Goal: Transaction & Acquisition: Purchase product/service

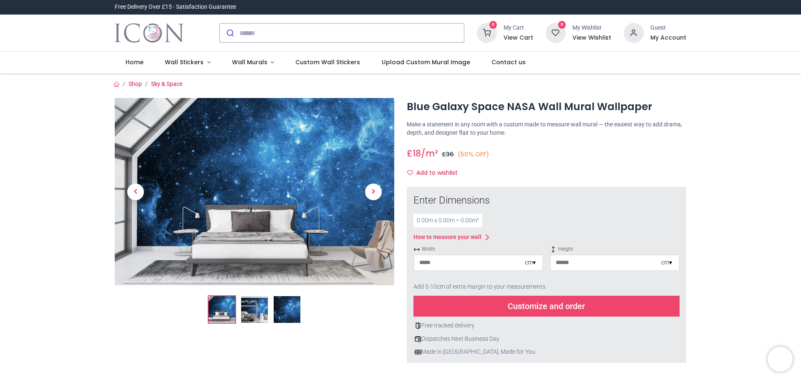
click at [442, 225] on div "0.00 m x 0.00 m = 0.00 m²" at bounding box center [448, 220] width 69 height 13
click at [438, 218] on div "0.00 m x 0.00 m = 0.00 m²" at bounding box center [448, 220] width 69 height 13
drag, startPoint x: 427, startPoint y: 218, endPoint x: 407, endPoint y: 218, distance: 20.0
click at [407, 218] on div "Enter Dimensions 0.00 m x 0.00 m = 0.00 m² How to measure your wall Width cm ▾ …" at bounding box center [547, 275] width 280 height 176
click at [442, 264] on input "number" at bounding box center [469, 262] width 111 height 15
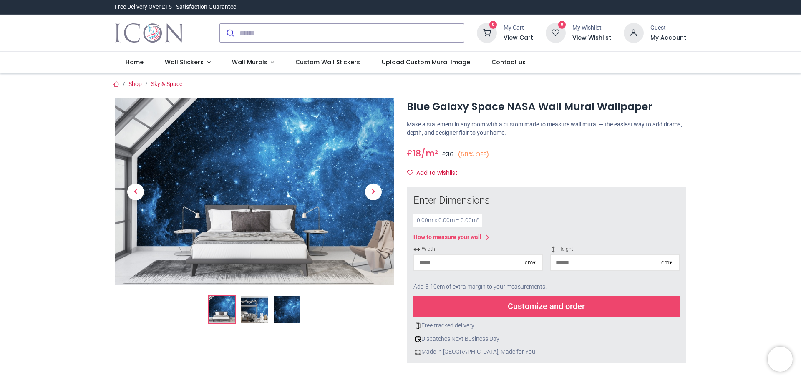
click at [530, 263] on div "cm ▾" at bounding box center [530, 263] width 11 height 8
click at [504, 263] on input "number" at bounding box center [469, 262] width 111 height 15
type input "***"
click at [601, 270] on input "number" at bounding box center [606, 262] width 111 height 15
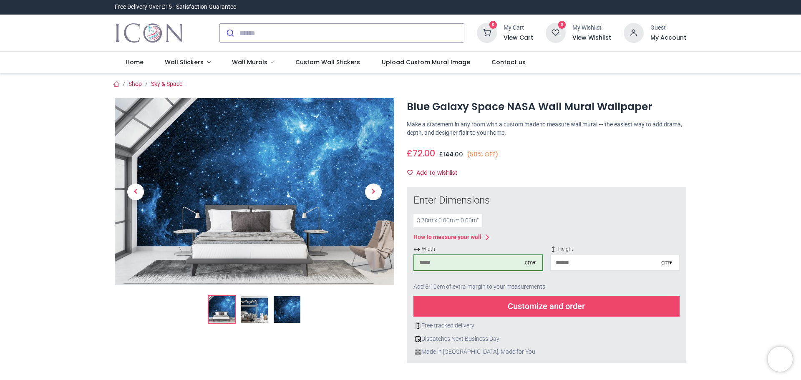
click at [584, 265] on input "number" at bounding box center [606, 262] width 111 height 15
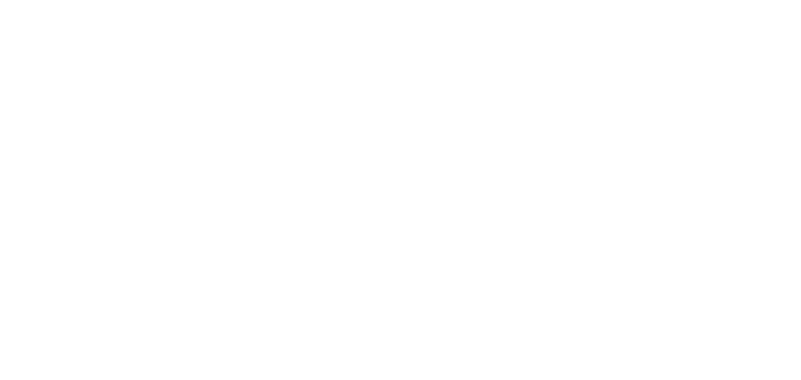
type input "***"
click at [390, 250] on span "No, thanks" at bounding box center [400, 252] width 53 height 10
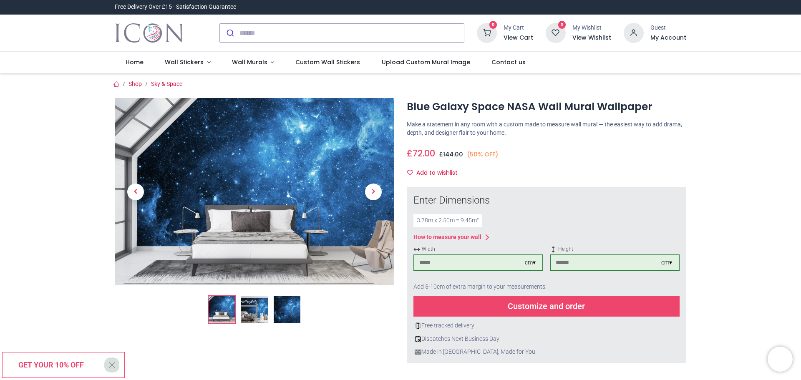
click at [603, 268] on input "***" at bounding box center [606, 262] width 111 height 15
click at [260, 318] on img at bounding box center [254, 309] width 27 height 27
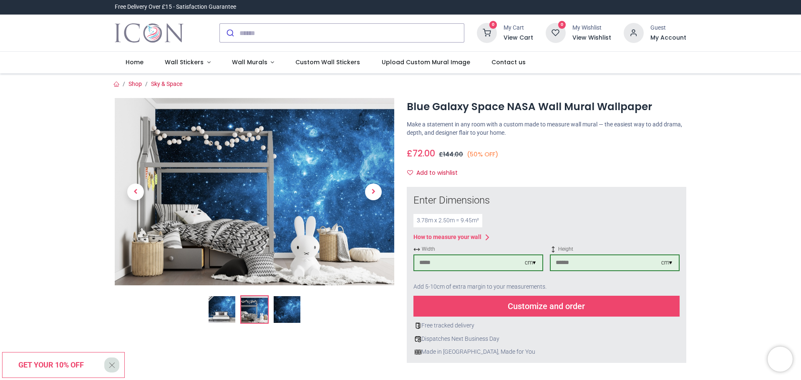
click at [294, 296] on img at bounding box center [287, 309] width 27 height 27
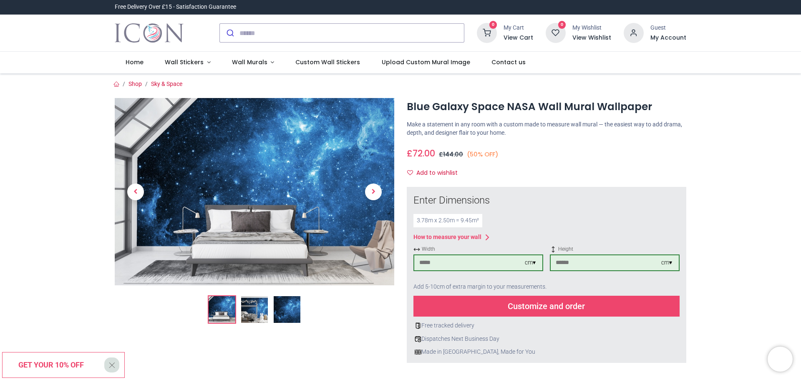
click at [267, 176] on img at bounding box center [255, 191] width 280 height 187
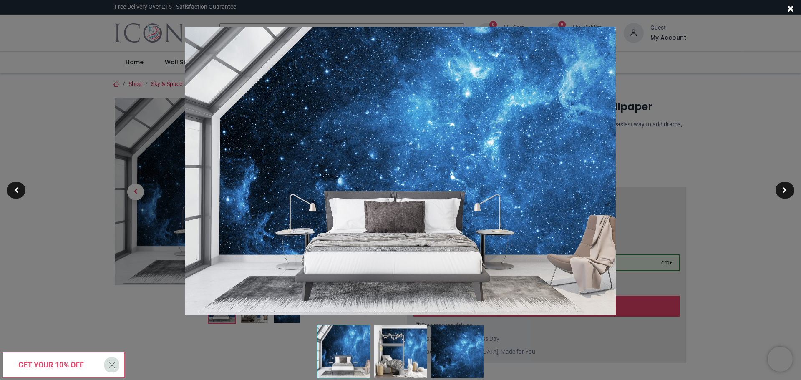
click at [793, 12] on span at bounding box center [791, 8] width 7 height 9
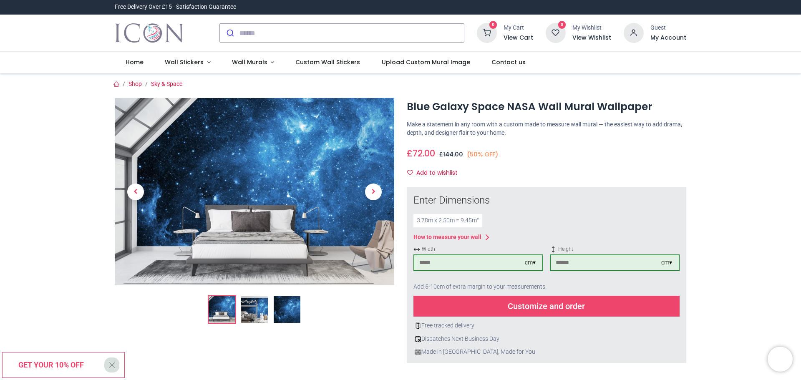
drag, startPoint x: 398, startPoint y: 204, endPoint x: 401, endPoint y: 193, distance: 11.5
